Goal: Find contact information: Find contact information

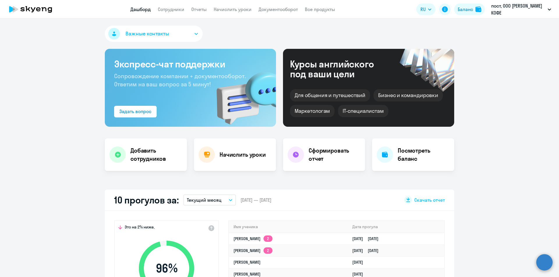
select select "30"
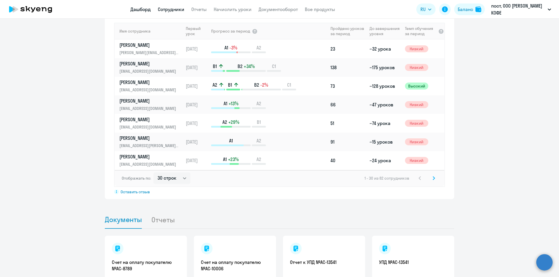
click at [173, 8] on link "Сотрудники" at bounding box center [171, 9] width 26 height 6
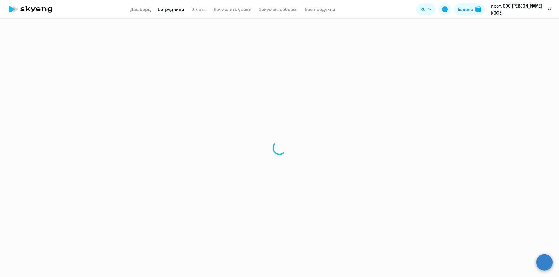
select select "30"
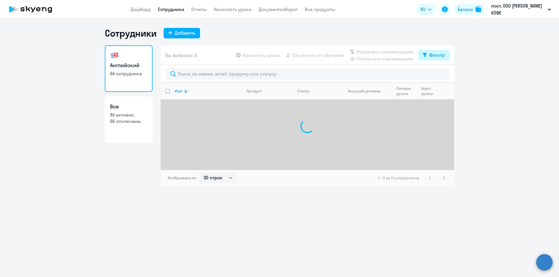
click at [448, 58] on button "Фильтр" at bounding box center [433, 55] width 31 height 10
click at [442, 75] on span at bounding box center [440, 74] width 10 height 6
click at [435, 74] on input "checkbox" at bounding box center [435, 74] width 0 height 0
checkbox input "true"
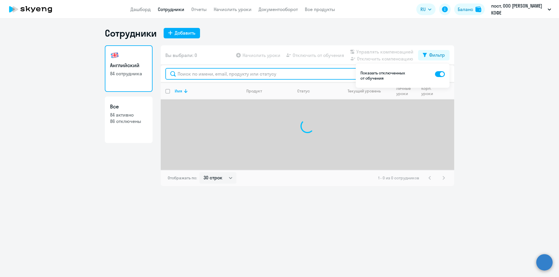
click at [302, 75] on input "text" at bounding box center [307, 74] width 284 height 12
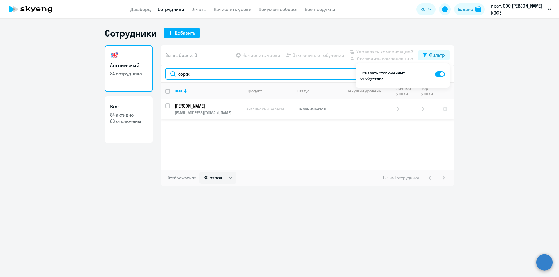
type input "корж"
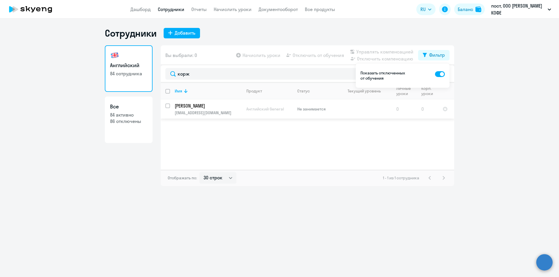
click at [192, 105] on p "[PERSON_NAME]" at bounding box center [208, 106] width 66 height 6
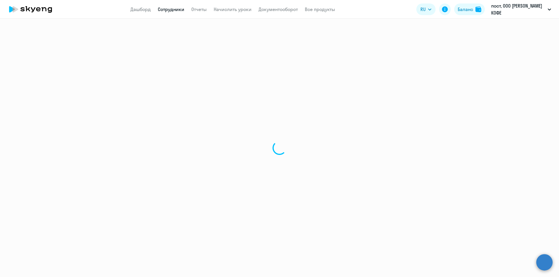
select select "english"
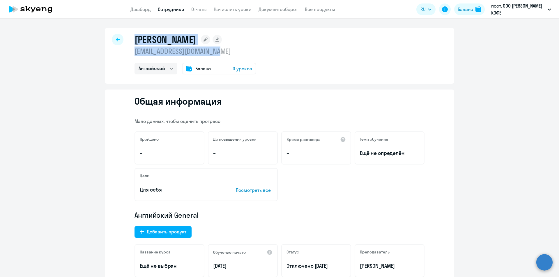
drag, startPoint x: 132, startPoint y: 42, endPoint x: 223, endPoint y: 52, distance: 91.4
click at [223, 52] on div "[PERSON_NAME] [EMAIL_ADDRESS][DOMAIN_NAME] Английский Баланс 0 уроков" at bounding box center [195, 54] width 122 height 41
copy div "[PERSON_NAME] [PERSON_NAME][EMAIL_ADDRESS][DOMAIN_NAME]"
